Goal: Find contact information: Obtain details needed to contact an individual or organization

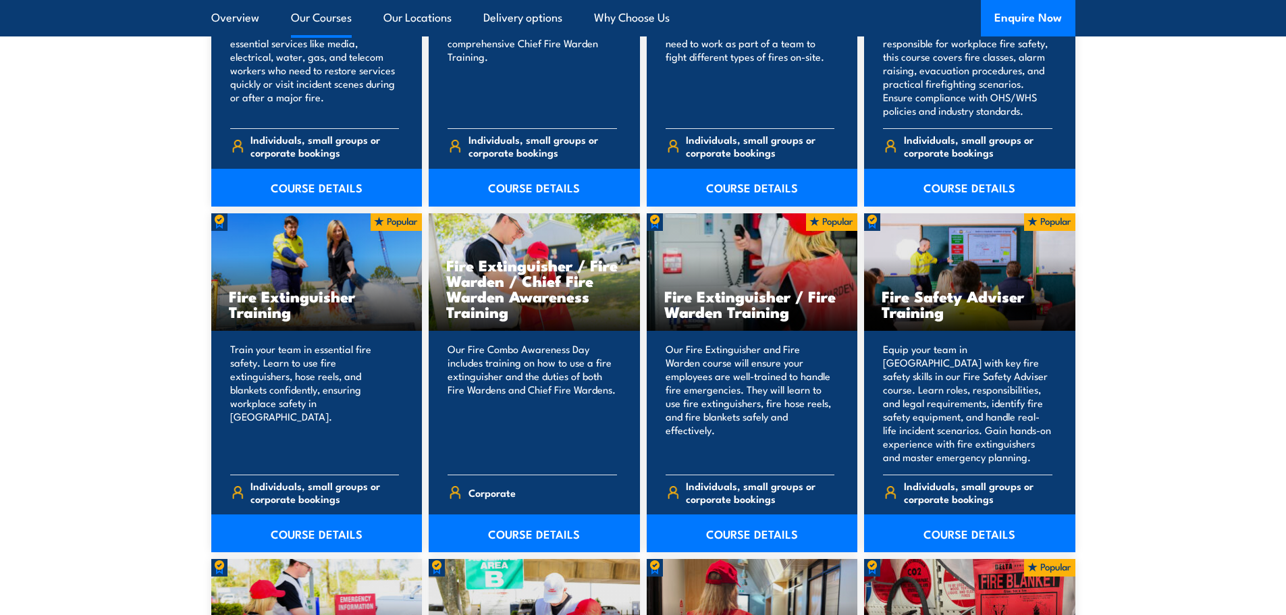
scroll to position [1283, 0]
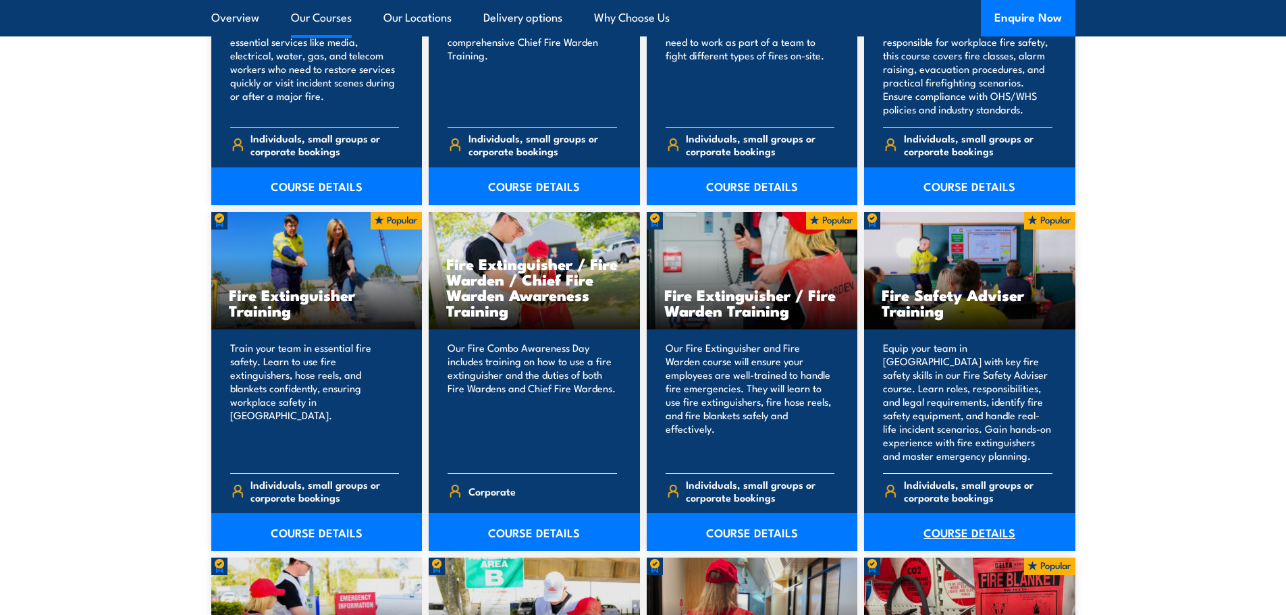
click at [978, 537] on link "COURSE DETAILS" at bounding box center [969, 532] width 211 height 38
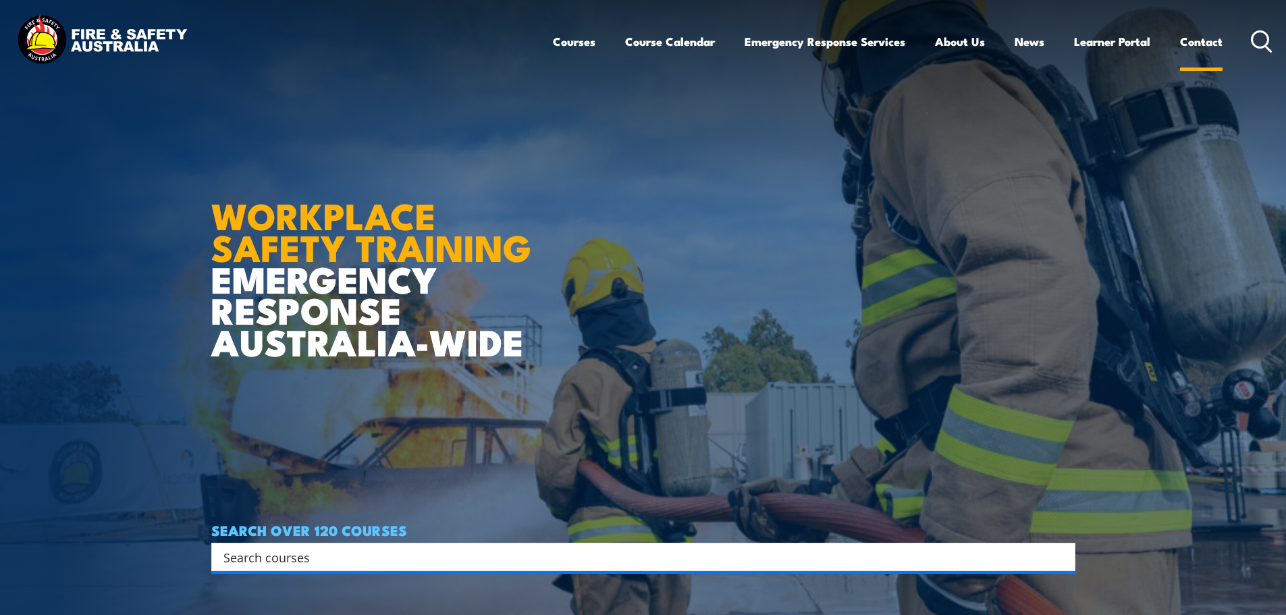
click at [1206, 40] on link "Contact" at bounding box center [1201, 42] width 43 height 36
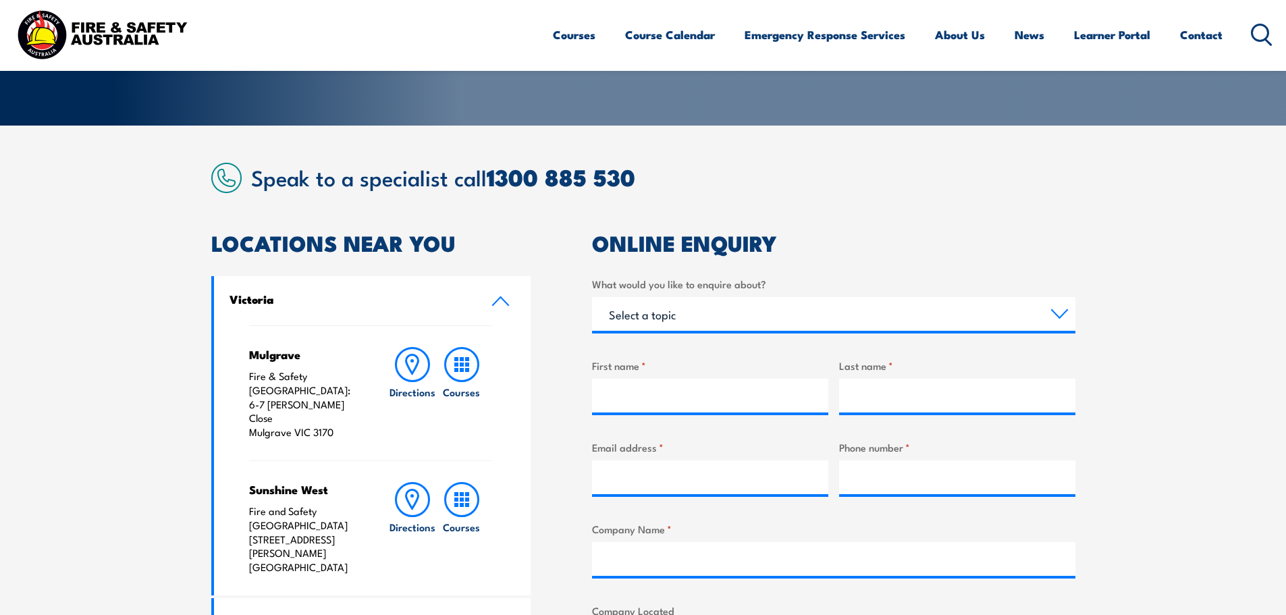
scroll to position [270, 0]
